Goal: Connect with others: Connect with other users

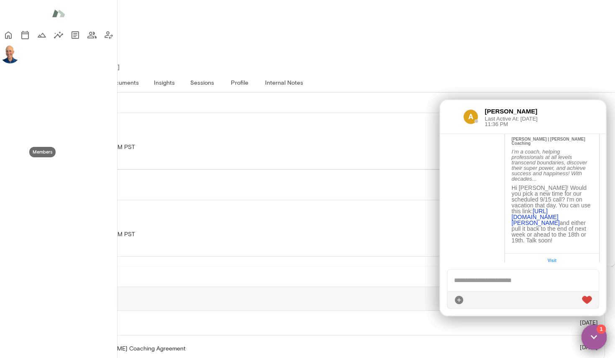
click at [87, 38] on icon "Members" at bounding box center [91, 35] width 9 height 7
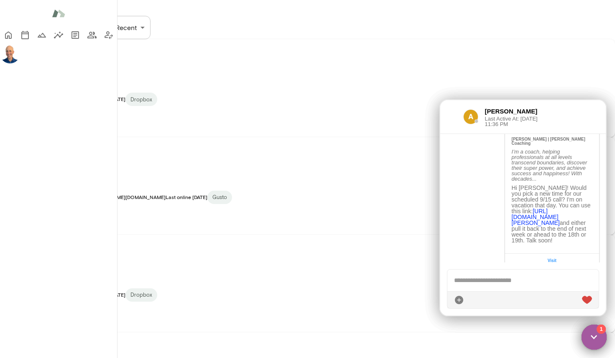
click at [452, 114] on div at bounding box center [452, 117] width 10 height 10
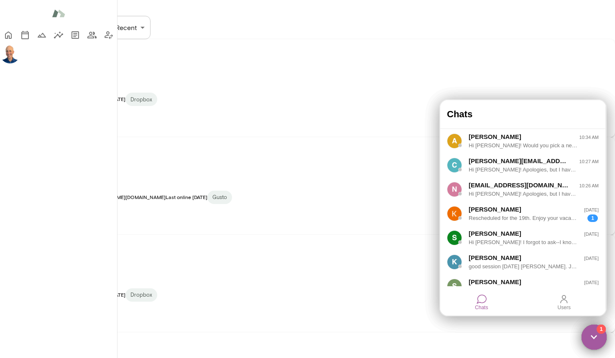
drag, startPoint x: 598, startPoint y: 338, endPoint x: 594, endPoint y: 337, distance: 4.3
click at [598, 338] on img at bounding box center [593, 337] width 25 height 25
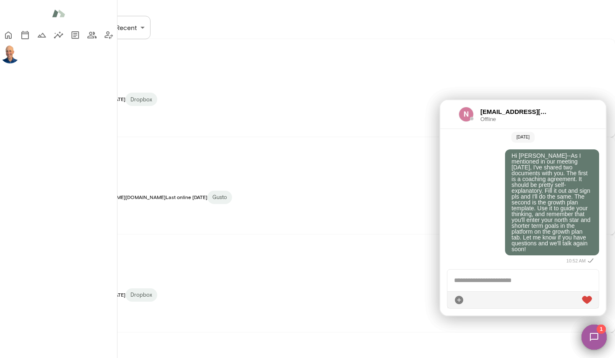
click at [594, 338] on img at bounding box center [594, 337] width 34 height 34
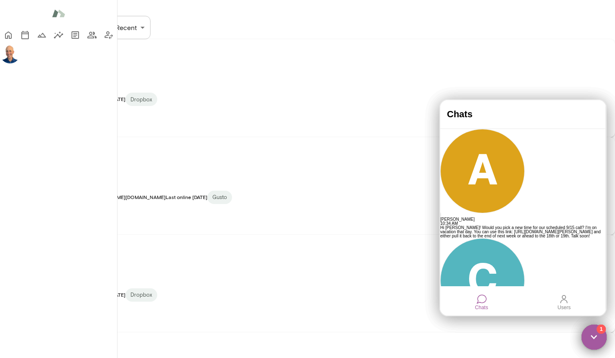
click at [551, 116] on h4 "Chats" at bounding box center [523, 114] width 152 height 11
click at [594, 338] on img at bounding box center [593, 337] width 25 height 25
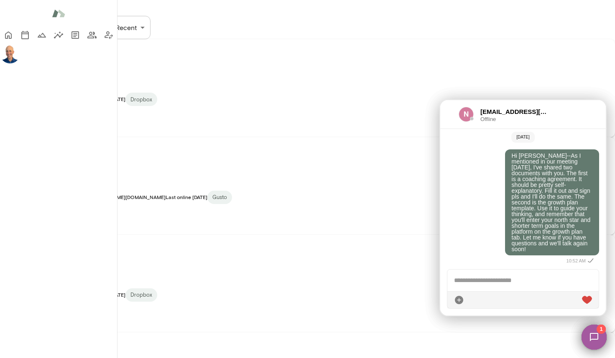
click at [594, 338] on img at bounding box center [594, 337] width 34 height 34
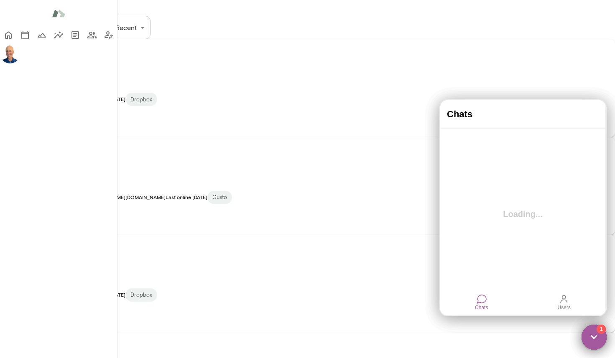
click at [594, 338] on img at bounding box center [593, 337] width 25 height 25
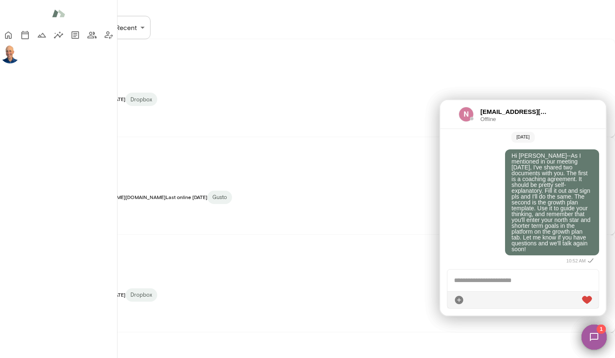
scroll to position [313, 0]
click at [448, 114] on div at bounding box center [449, 114] width 5 height 10
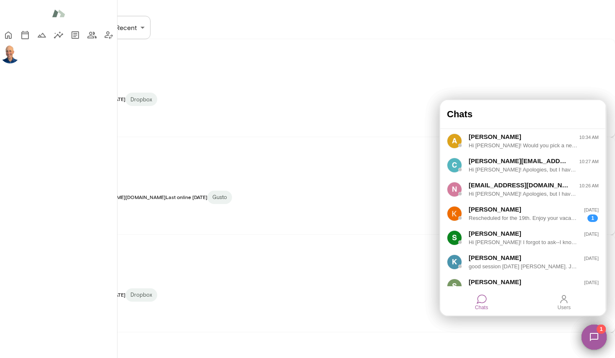
click at [448, 114] on h4 "Chats" at bounding box center [523, 114] width 152 height 11
click at [591, 333] on img at bounding box center [594, 337] width 34 height 34
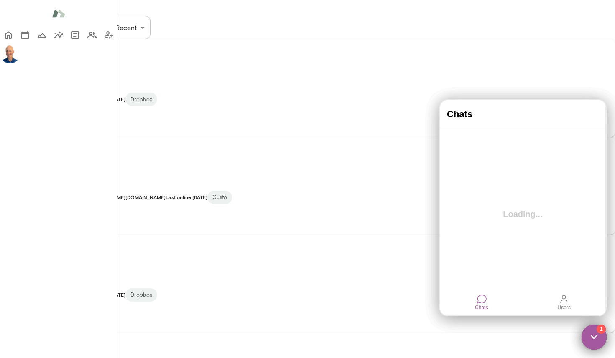
scroll to position [0, 0]
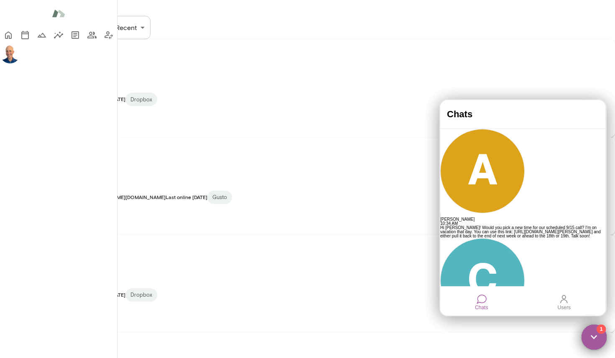
click at [591, 333] on img at bounding box center [593, 337] width 25 height 25
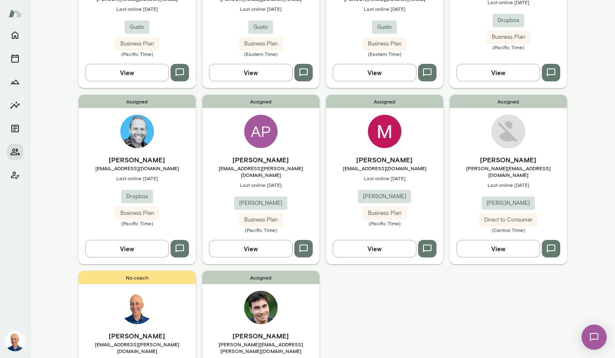
scroll to position [348, 0]
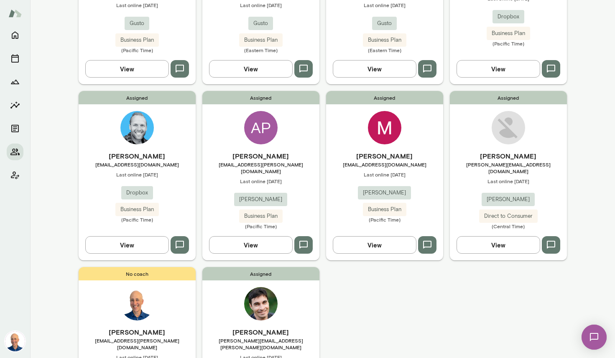
click at [221, 151] on h6 "[PERSON_NAME]" at bounding box center [260, 156] width 117 height 10
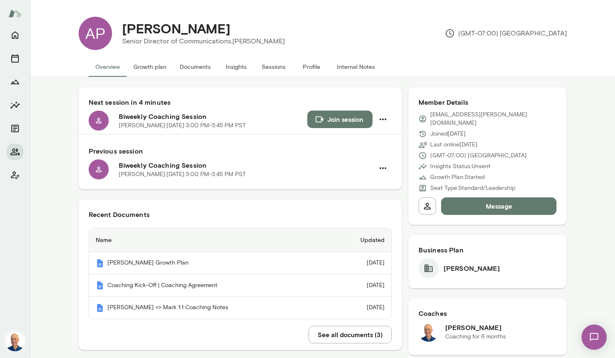
click at [336, 119] on button "Join session" at bounding box center [339, 120] width 65 height 18
